Goal: Transaction & Acquisition: Subscribe to service/newsletter

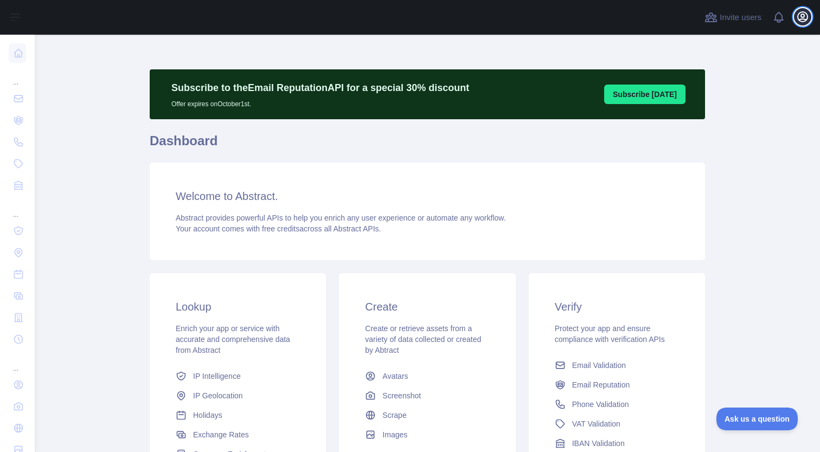
click at [801, 13] on icon "button" at bounding box center [802, 16] width 13 height 13
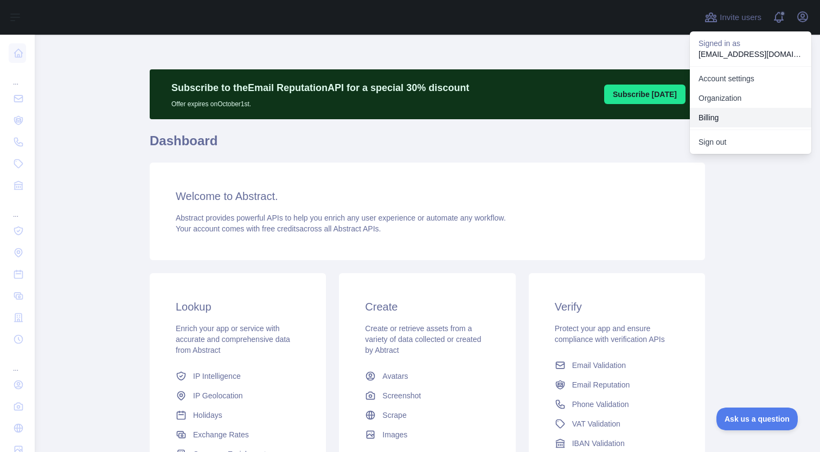
click at [741, 120] on button "Billing" at bounding box center [751, 118] width 122 height 20
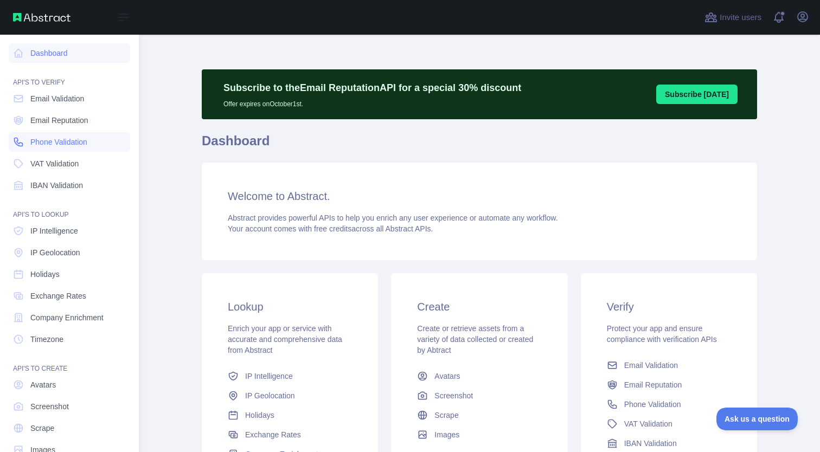
click at [65, 142] on span "Phone Validation" at bounding box center [58, 142] width 57 height 11
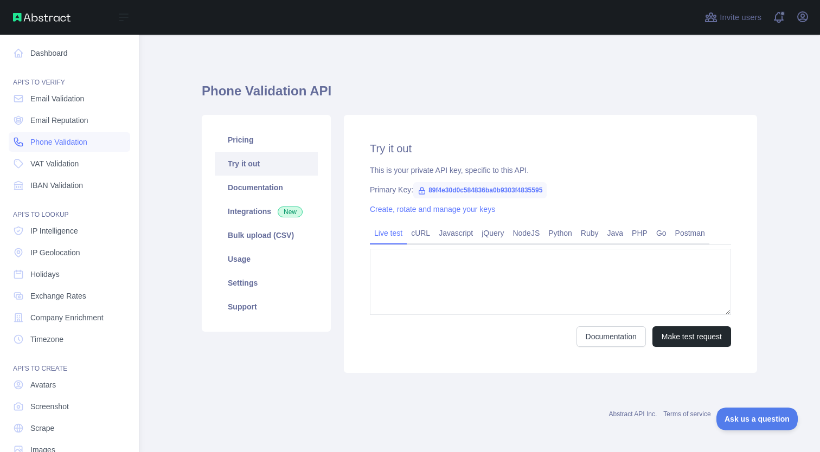
type textarea "**********"
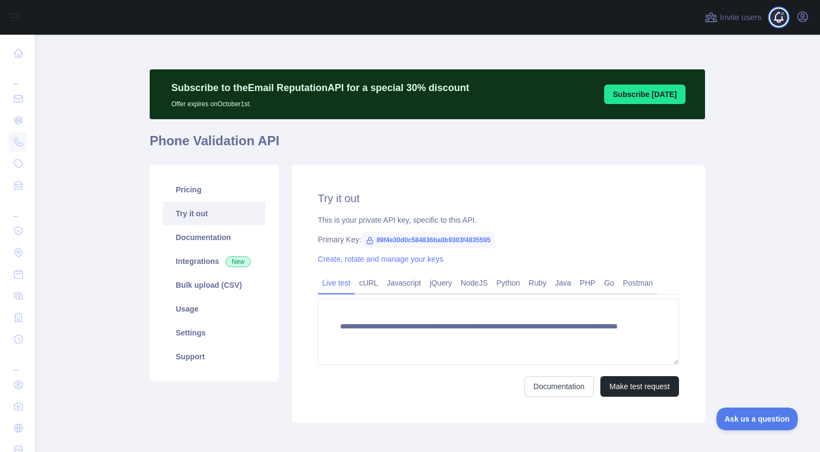
click at [775, 16] on span at bounding box center [784, 17] width 22 height 35
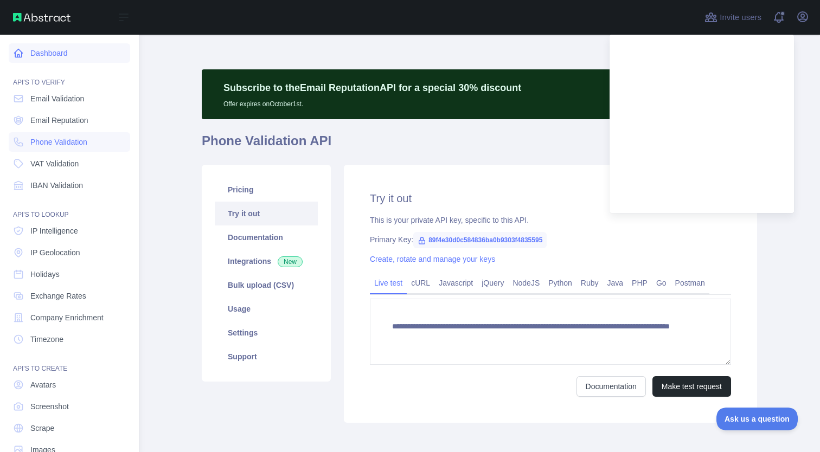
click at [86, 51] on link "Dashboard" at bounding box center [70, 53] width 122 height 20
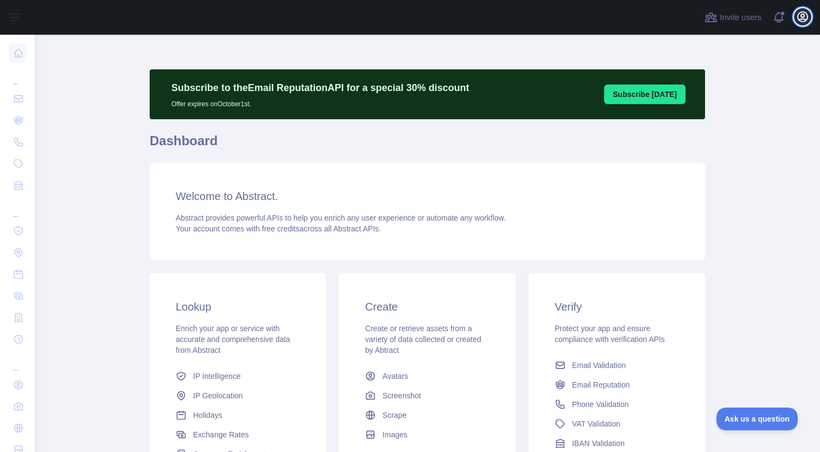
click at [803, 8] on button "Open user menu" at bounding box center [802, 16] width 17 height 17
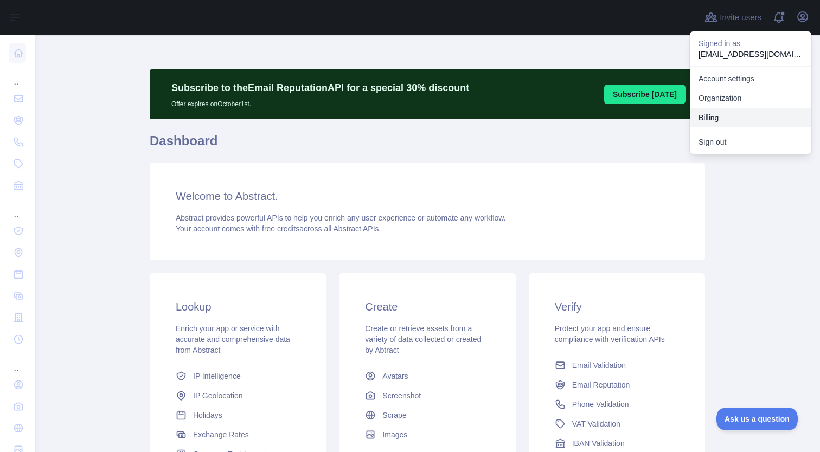
click at [727, 115] on button "Billing" at bounding box center [751, 118] width 122 height 20
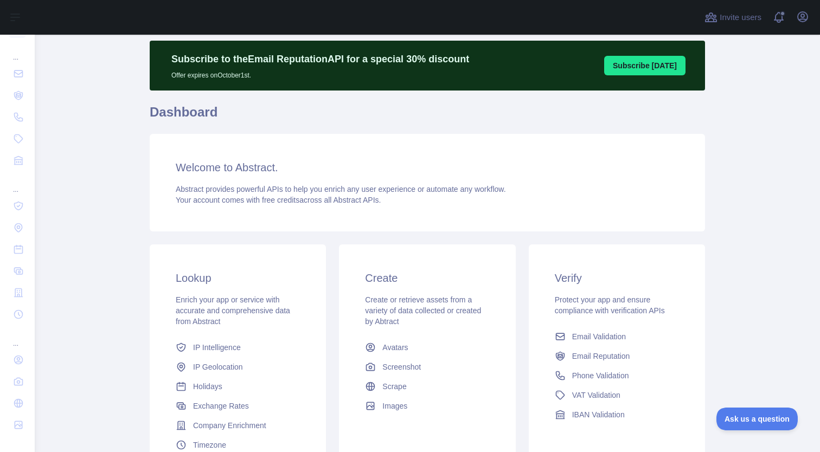
scroll to position [138, 0]
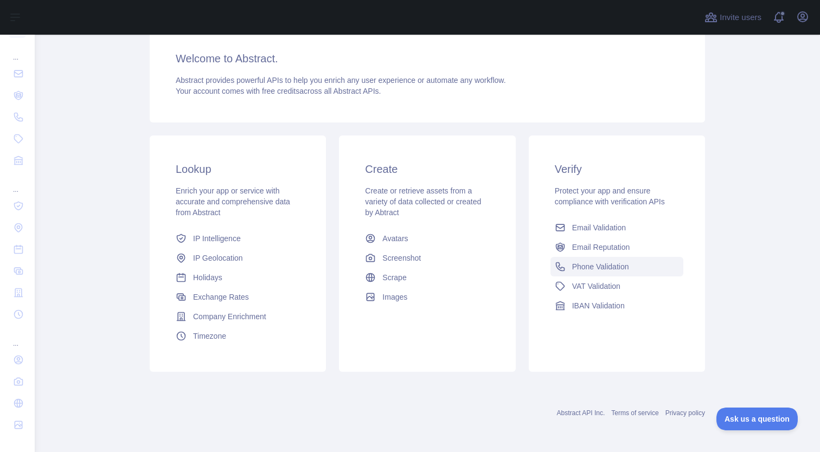
click at [575, 262] on span "Phone Validation" at bounding box center [600, 266] width 57 height 11
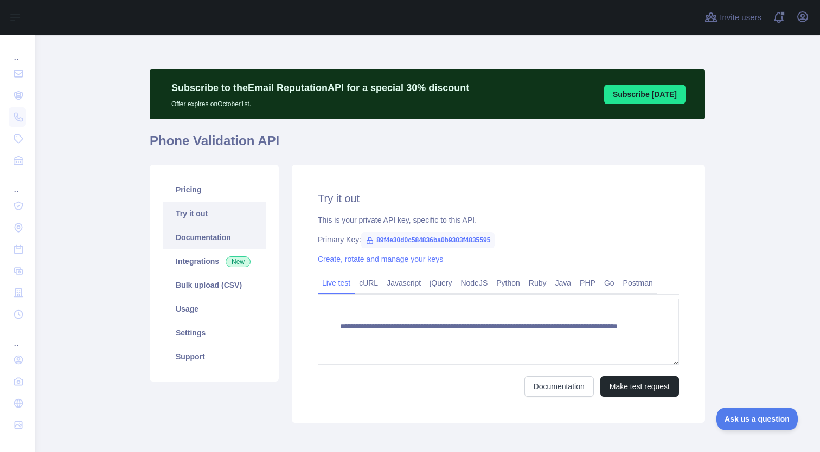
click at [193, 232] on link "Documentation" at bounding box center [214, 238] width 103 height 24
click at [210, 318] on link "Usage" at bounding box center [214, 309] width 103 height 24
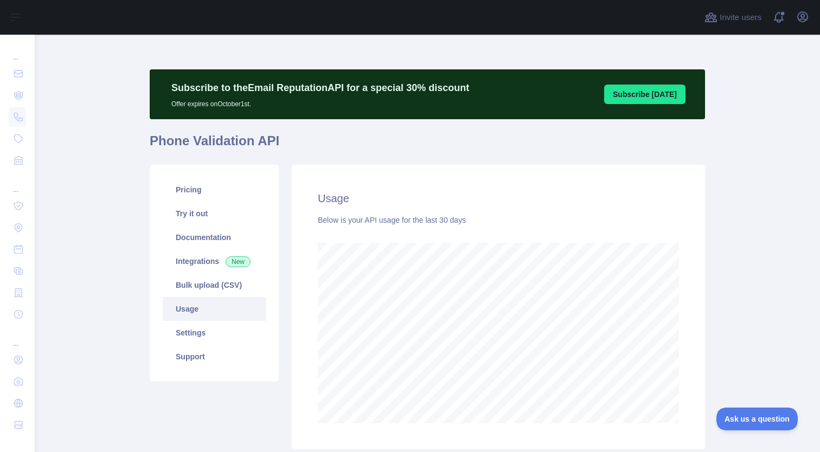
scroll to position [418, 786]
click at [217, 333] on link "Settings" at bounding box center [214, 333] width 103 height 24
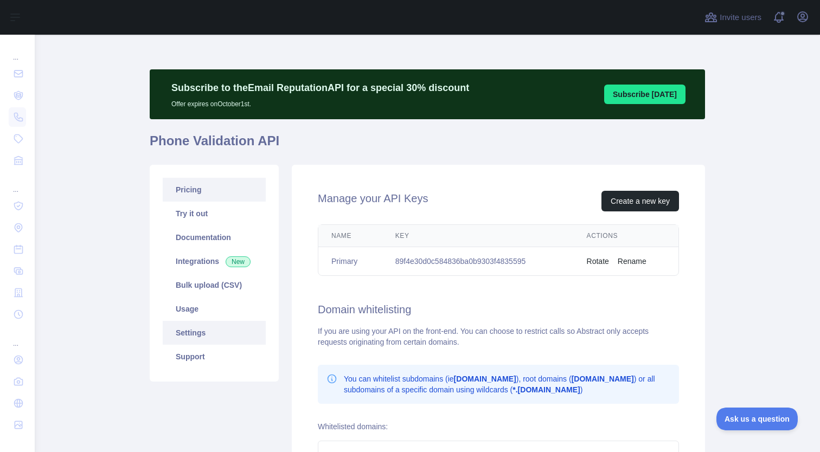
click at [202, 194] on link "Pricing" at bounding box center [214, 190] width 103 height 24
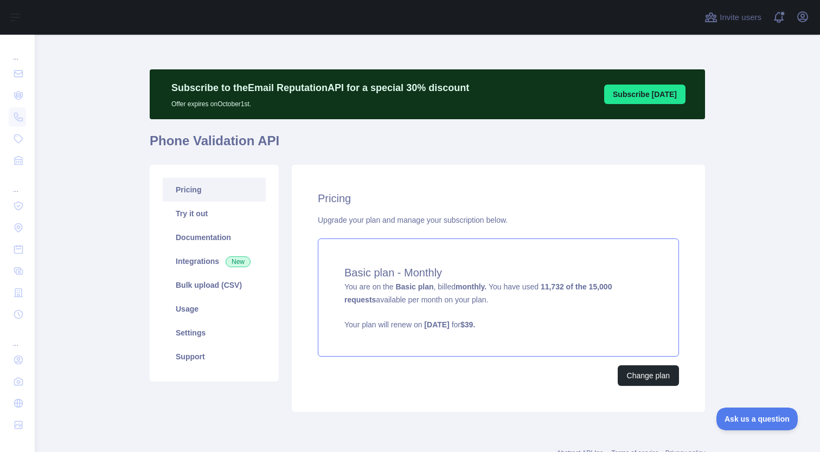
click at [607, 296] on div "Basic plan - Monthly You are on the Basic plan , billed monthly. You have used …" at bounding box center [498, 298] width 361 height 118
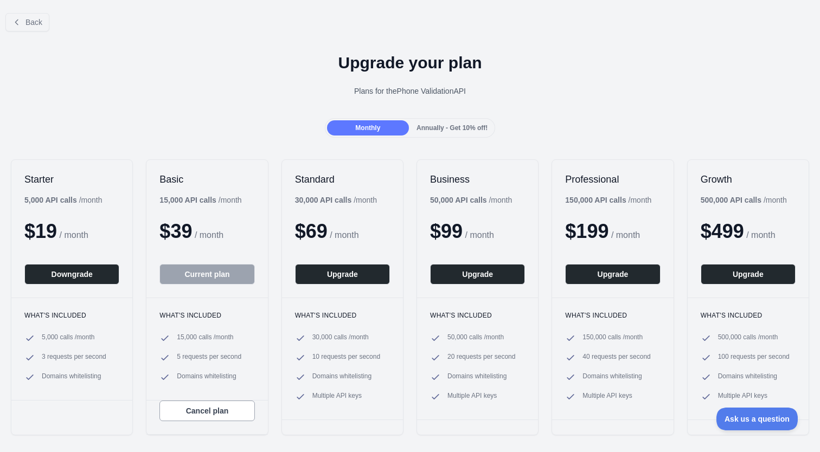
click at [466, 122] on div "Annually - Get 10% off!" at bounding box center [452, 127] width 82 height 15
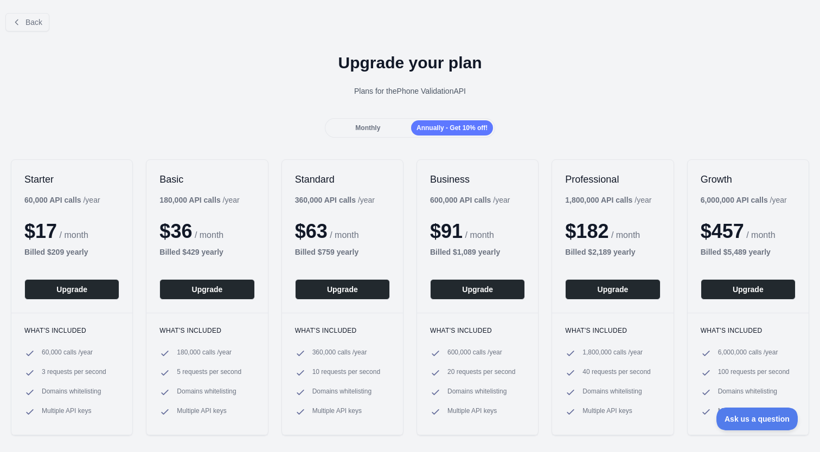
click at [390, 124] on div "Monthly" at bounding box center [368, 127] width 82 height 15
